Goal: Navigation & Orientation: Find specific page/section

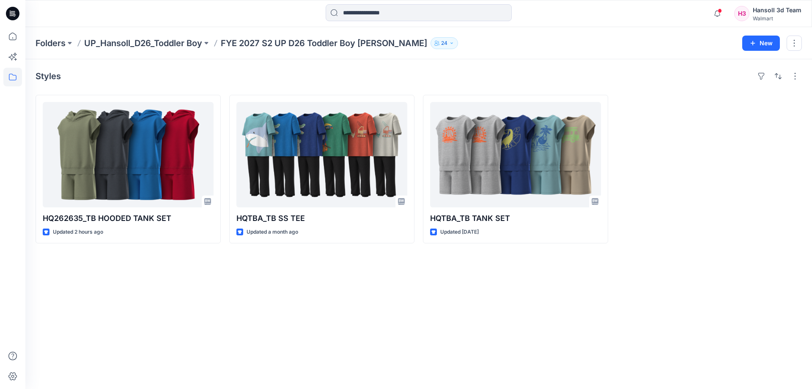
click at [754, 354] on div "Styles HQ262635_TB HOODED TANK SET Updated 2 hours ago HQTBA_TB SS TEE Updated …" at bounding box center [418, 223] width 787 height 329
click at [144, 47] on p "UP_Hansoll_D26_Toddler Boy" at bounding box center [143, 43] width 118 height 12
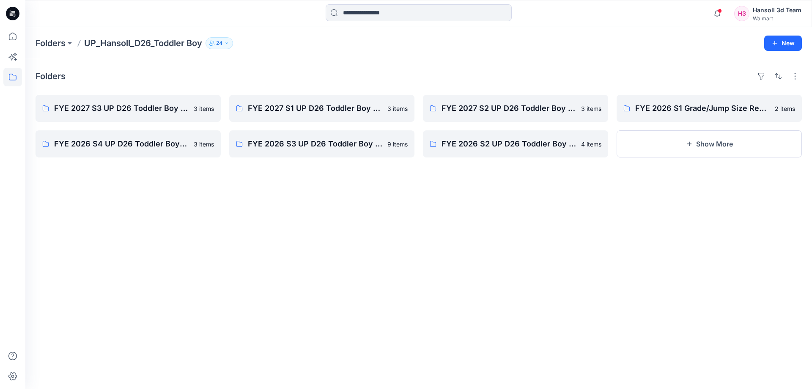
click at [156, 187] on div "Folders FYE 2027 S3 UP D26 Toddler Boy Hansoll 3 items FYE 2026 S4 UP D26 Toddl…" at bounding box center [418, 223] width 787 height 329
click at [109, 107] on p "FYE 2027 S3 UP D26 Toddler Boy Hansoll" at bounding box center [127, 108] width 146 height 12
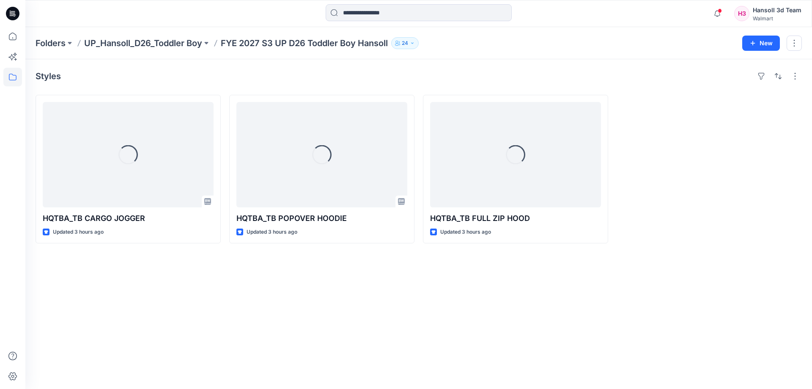
click at [228, 310] on div "Styles Loading... HQTBA_TB CARGO JOGGER Updated 3 hours ago Loading... HQTBA_TB…" at bounding box center [418, 223] width 787 height 329
